Goal: Transaction & Acquisition: Obtain resource

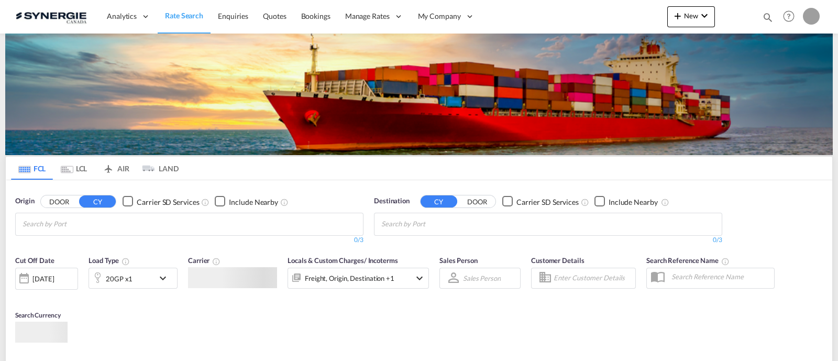
type input "[EMAIL_ADDRESS][DOMAIN_NAME]"
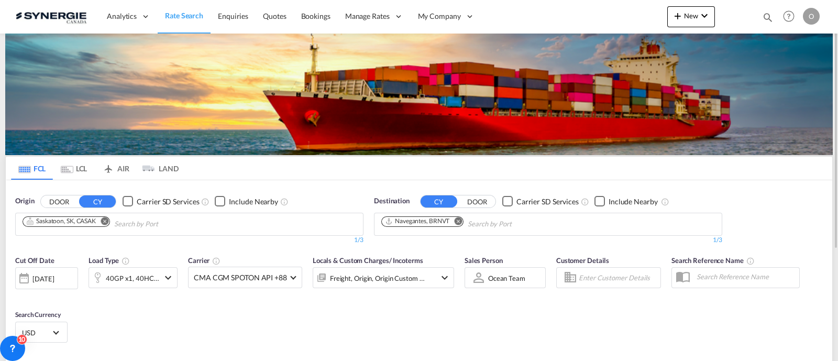
click at [772, 21] on md-icon "icon-magnify" at bounding box center [768, 18] width 12 height 12
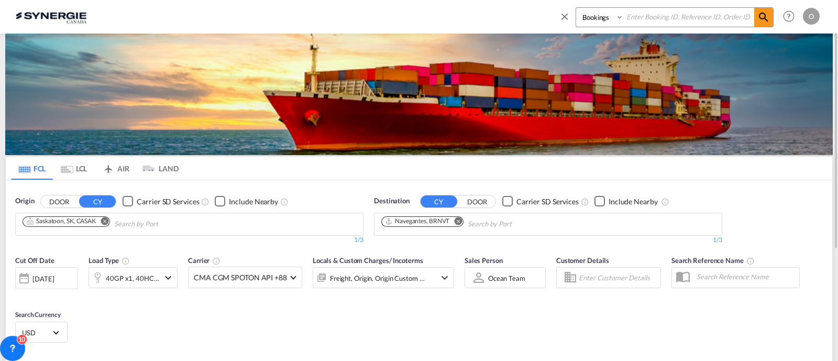
click at [593, 20] on select "Bookings Quotes Enquiries" at bounding box center [601, 17] width 50 height 19
select select "Quotes"
click at [576, 8] on select "Bookings Quotes Enquiries" at bounding box center [601, 17] width 50 height 19
click at [678, 29] on div "Bookings Quotes Enquiries" at bounding box center [666, 19] width 215 height 25
click at [668, 21] on input at bounding box center [688, 17] width 130 height 18
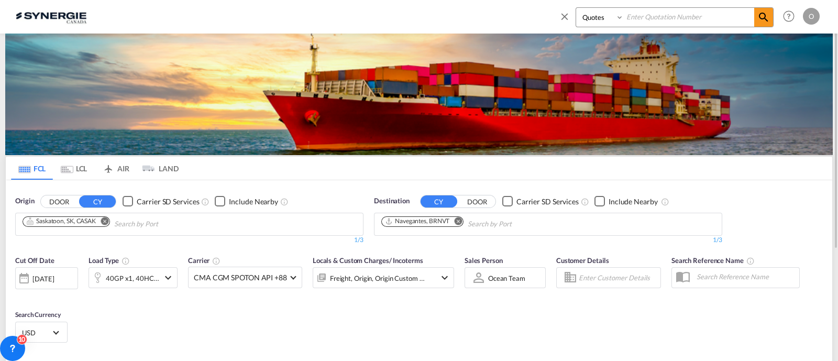
paste input "SYC000013706"
type input "SYC000013706"
click at [766, 17] on md-icon "icon-magnify" at bounding box center [763, 17] width 13 height 13
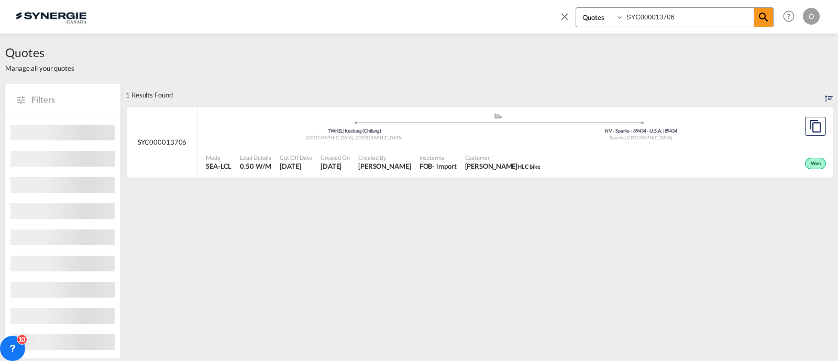
click at [580, 147] on div "Mode SEA-LCL Load Details 0.50 W/M Cut Off Date [DATE] Created On [DATE] Create…" at bounding box center [514, 162] width 635 height 31
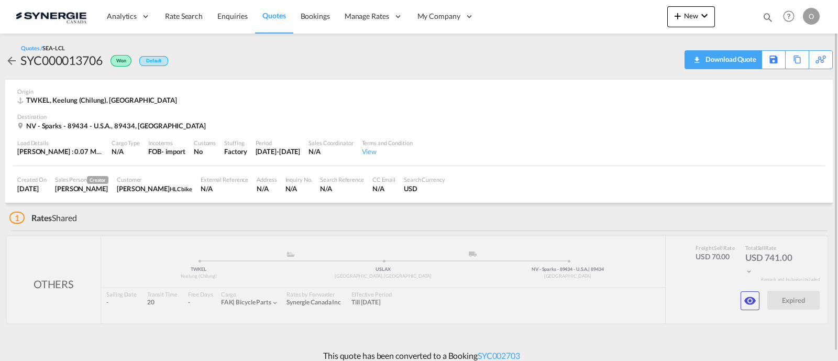
click at [741, 59] on div "Download Quote" at bounding box center [728, 59] width 53 height 17
click at [745, 298] on md-icon "icon-eye" at bounding box center [749, 300] width 13 height 13
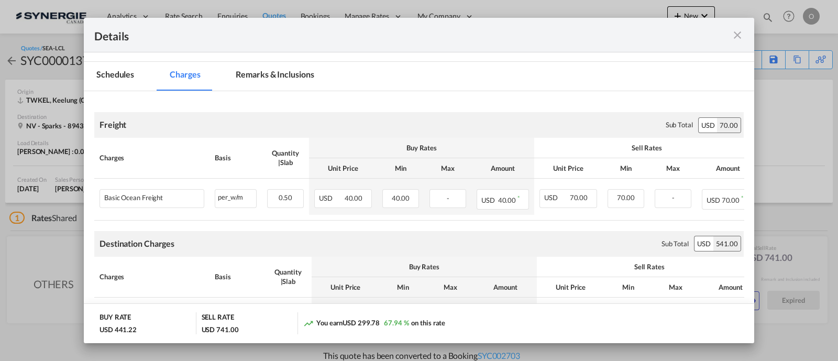
click at [279, 66] on md-tab-item "Remarks & Inclusions" at bounding box center [274, 76] width 103 height 29
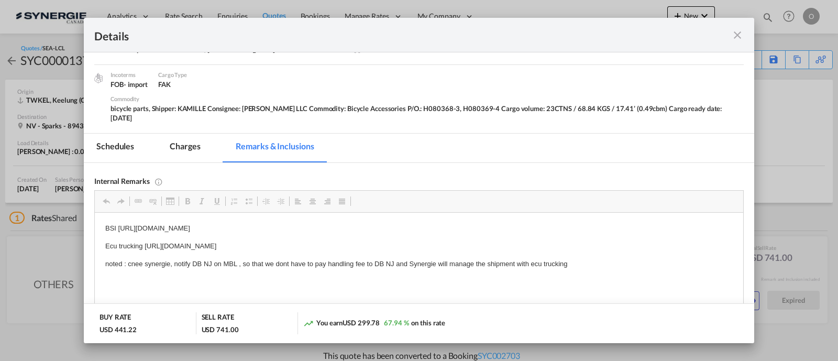
scroll to position [130, 0]
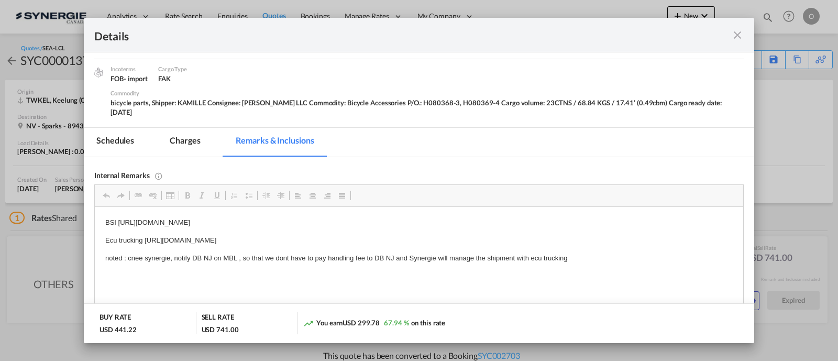
drag, startPoint x: 414, startPoint y: 240, endPoint x: 143, endPoint y: 239, distance: 271.2
click at [143, 239] on p "Ecu trucking https://app.frontapp.com/open/msg_1gl7c00f?key=3yIs-FrJRyHIQExYZ9a…" at bounding box center [418, 240] width 627 height 11
copy p "https://app.frontapp.com/open/msg_1gl7c00f?key=3yIs-FrJRyHIQExYZ9akIondHzCJW8tk"
